Goal: Navigation & Orientation: Find specific page/section

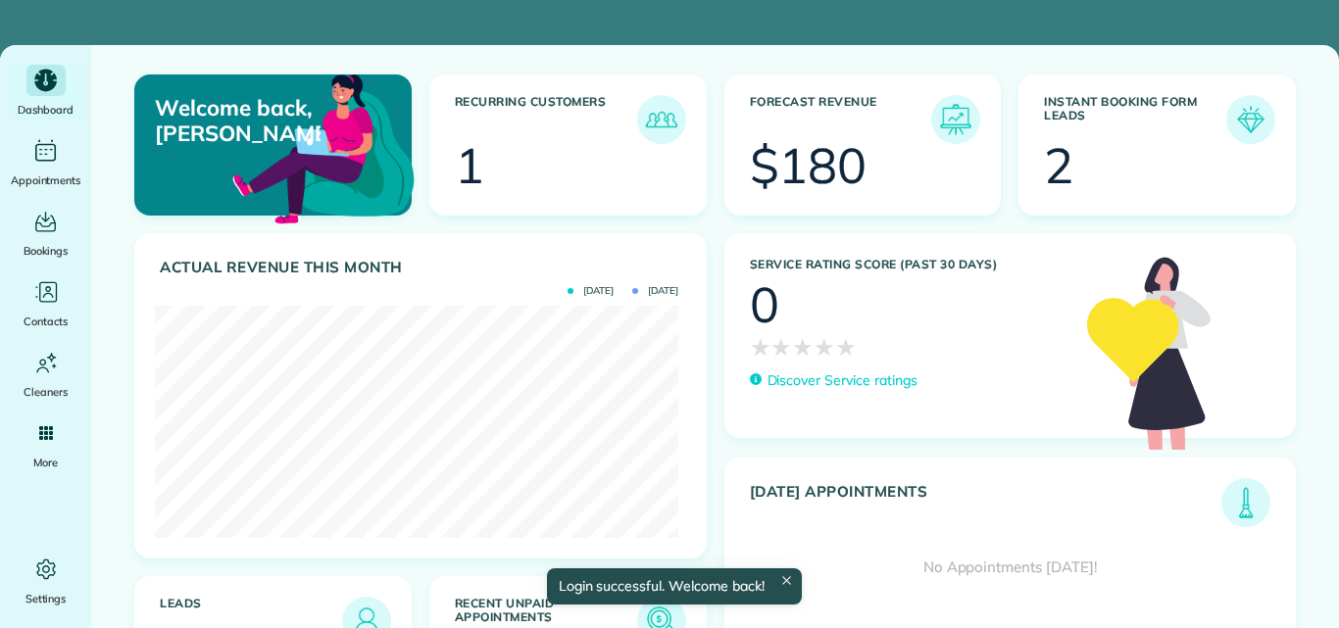
scroll to position [232, 523]
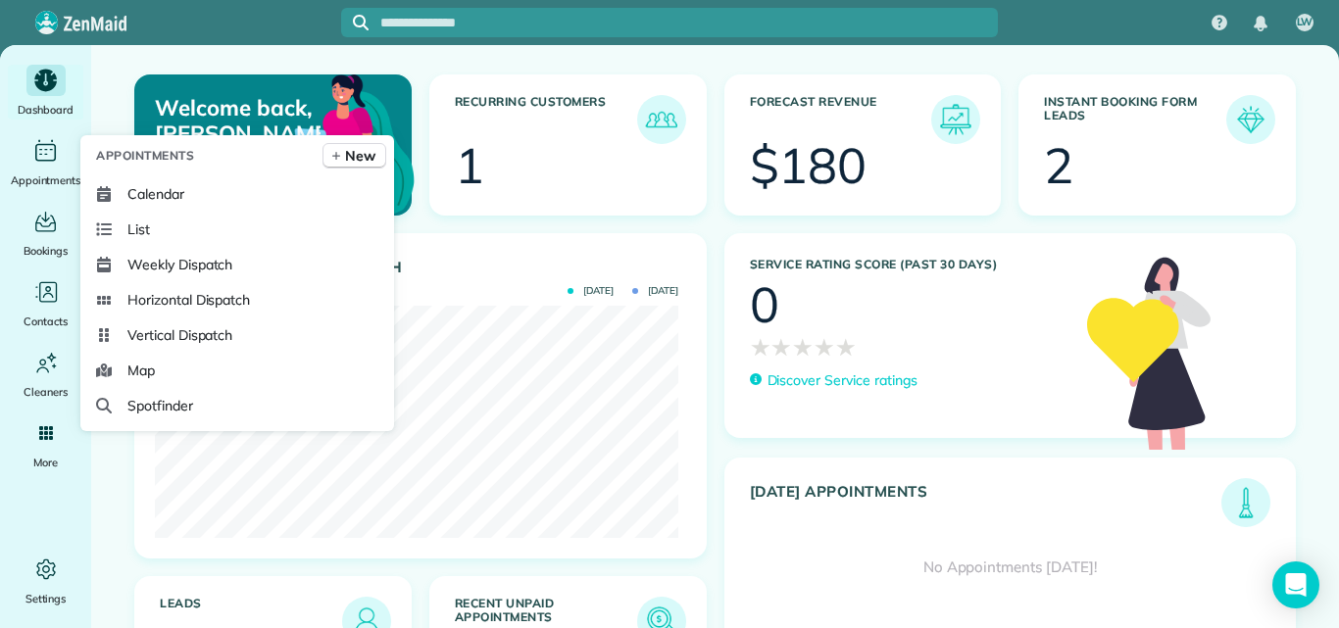
click at [106, 193] on icon at bounding box center [104, 194] width 14 height 16
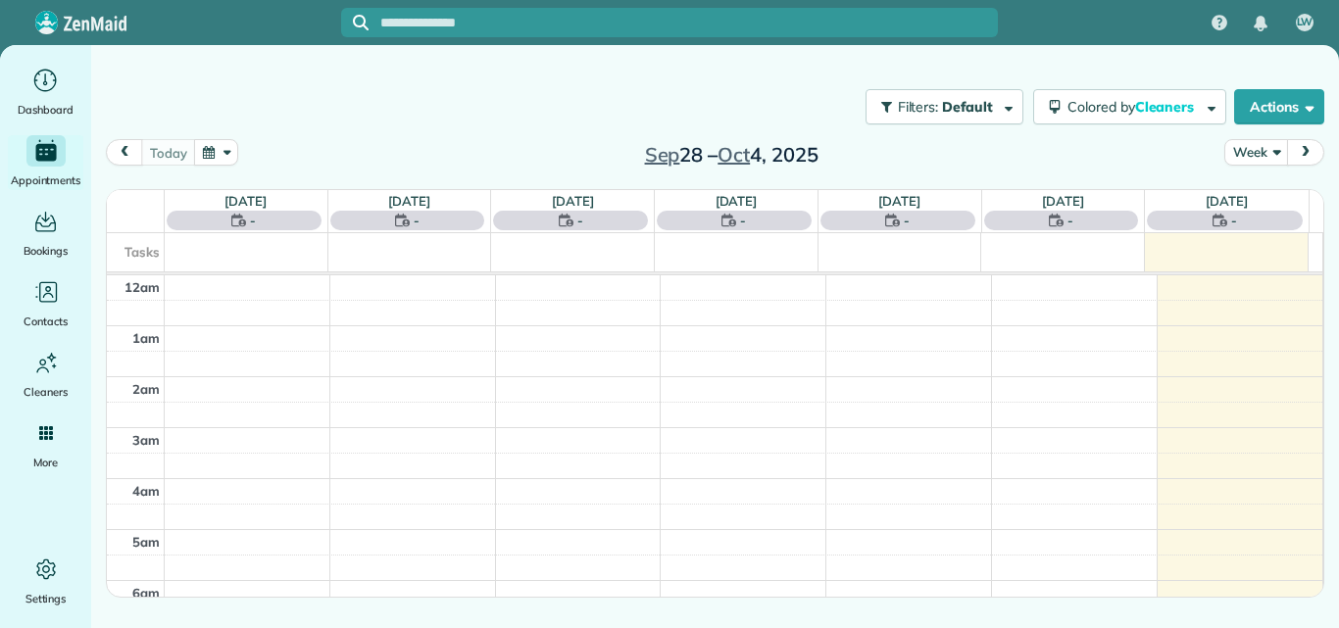
scroll to position [358, 0]
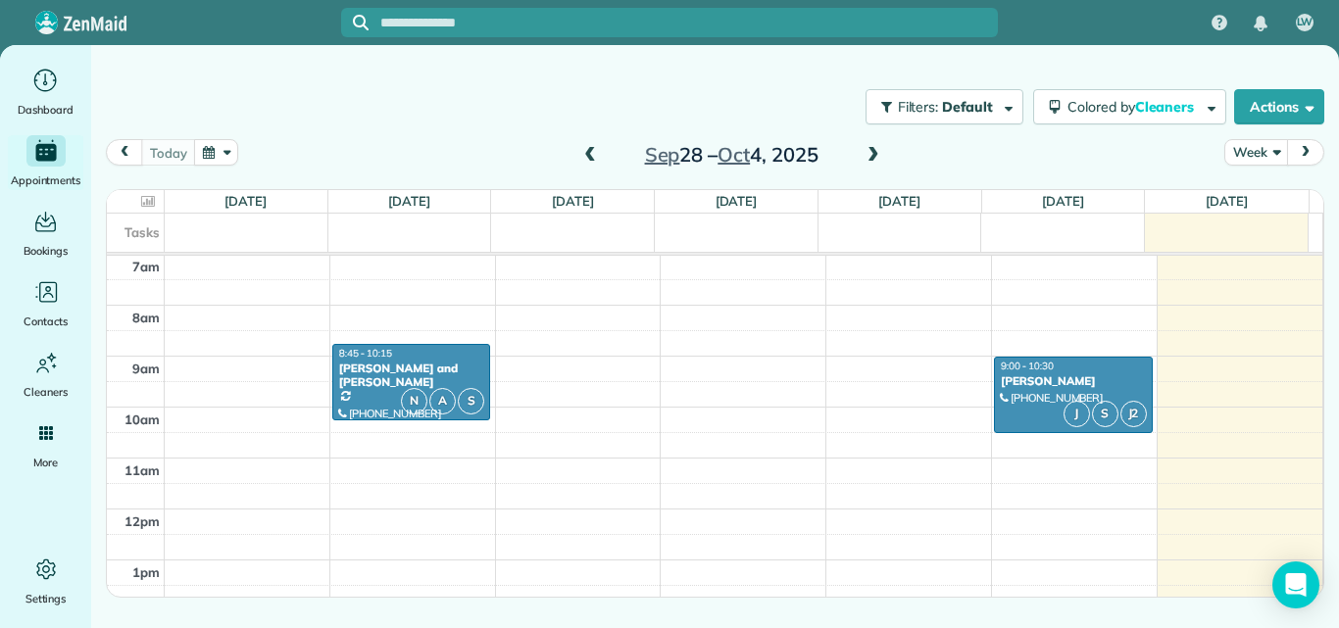
click at [874, 155] on span at bounding box center [874, 156] width 22 height 18
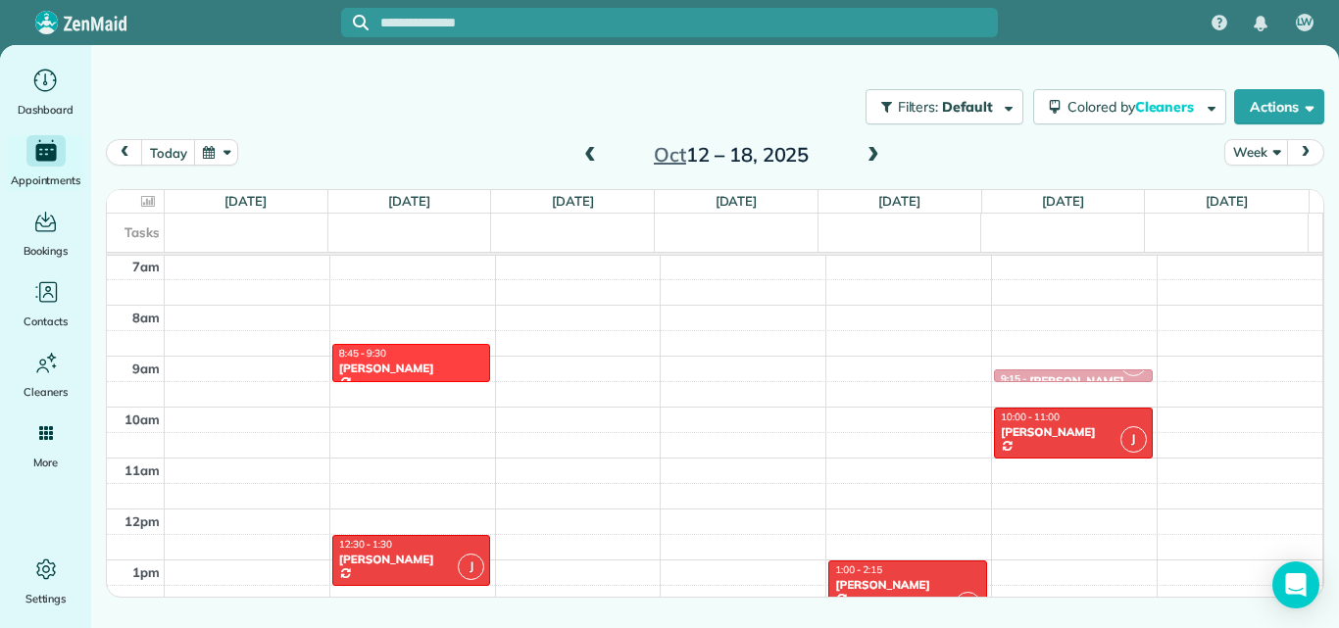
click at [588, 156] on span at bounding box center [590, 156] width 22 height 18
